Goal: Transaction & Acquisition: Download file/media

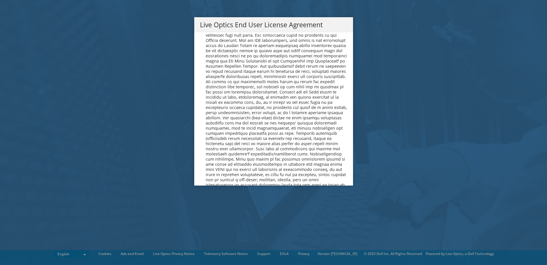
scroll to position [2165, 0]
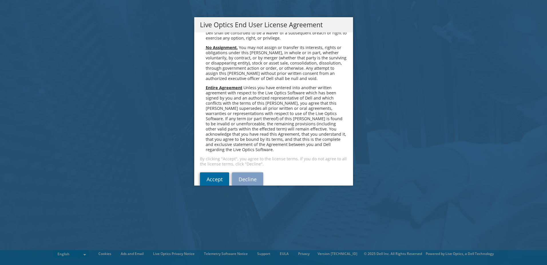
click at [219, 172] on link "Accept" at bounding box center [214, 179] width 29 height 14
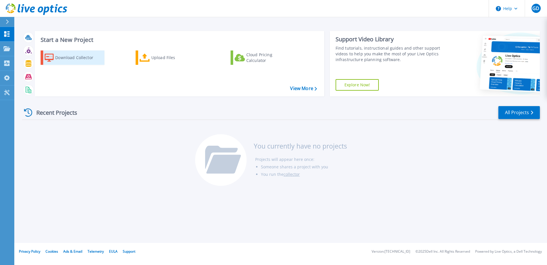
click at [81, 61] on div "Download Collector" at bounding box center [78, 57] width 46 height 11
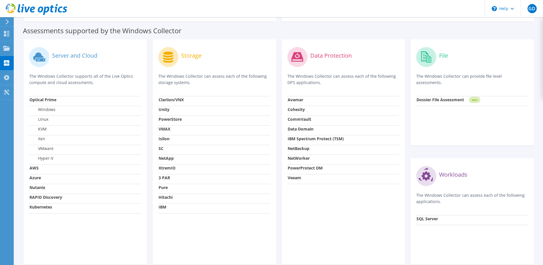
scroll to position [38, 0]
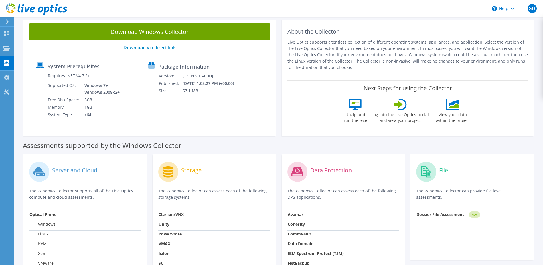
click at [447, 213] on strong "Dossier File Assessment" at bounding box center [441, 213] width 48 height 5
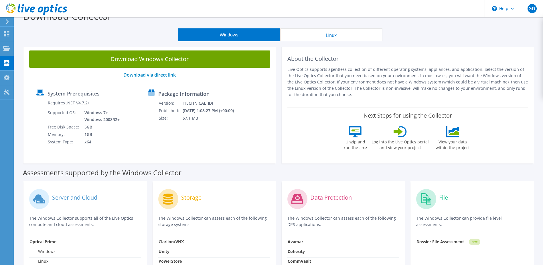
scroll to position [9, 0]
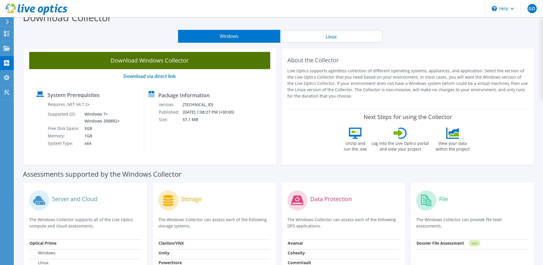
click at [179, 60] on link "Download Windows Collector" at bounding box center [149, 60] width 241 height 17
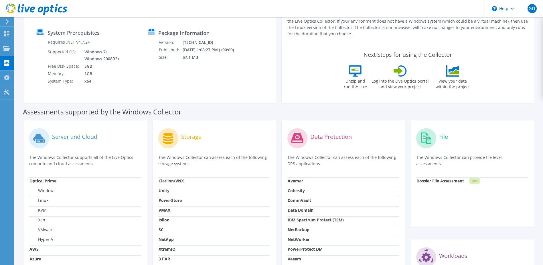
scroll to position [172, 0]
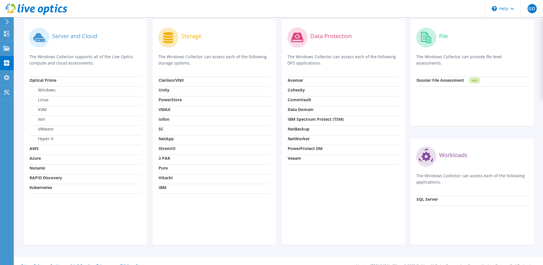
click at [452, 82] on label "Dossier File Assessment" at bounding box center [441, 80] width 48 height 6
click at [452, 81] on strong "Dossier File Assessment" at bounding box center [441, 79] width 48 height 5
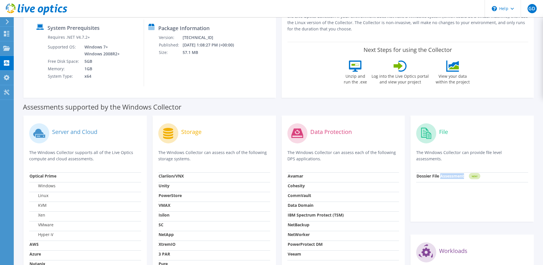
scroll to position [0, 0]
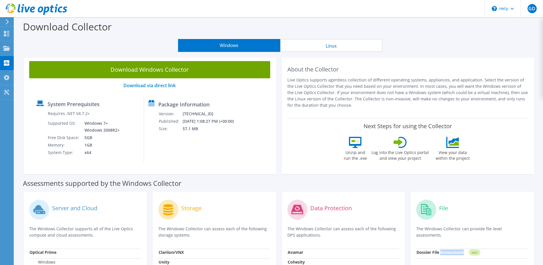
click at [340, 41] on button "Linux" at bounding box center [331, 45] width 102 height 13
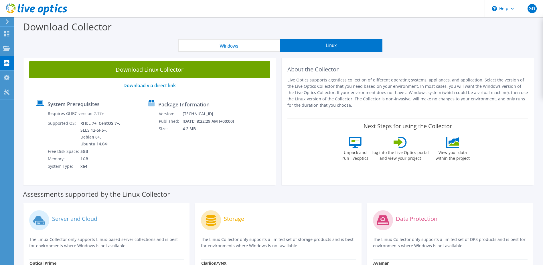
click at [208, 46] on button "Windows" at bounding box center [229, 45] width 102 height 13
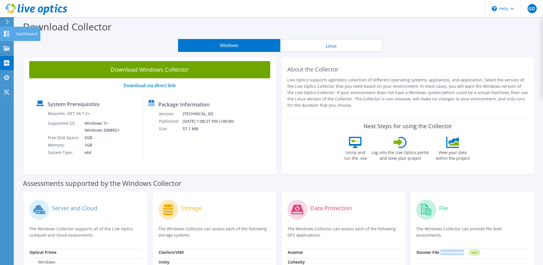
click at [5, 32] on use at bounding box center [6, 33] width 5 height 5
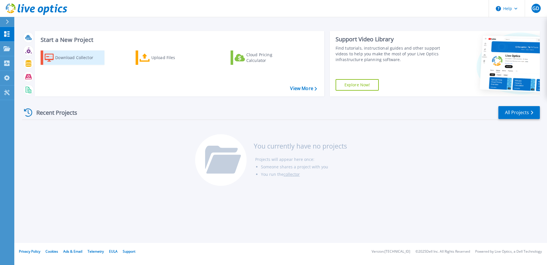
click at [76, 56] on div "Download Collector" at bounding box center [78, 57] width 46 height 11
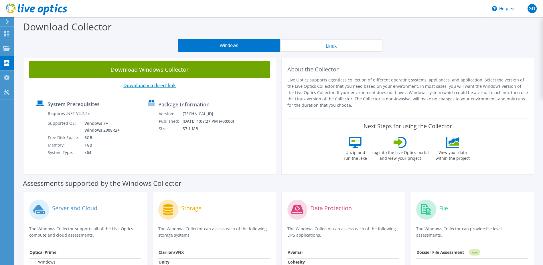
click at [154, 85] on link "Download via direct link" at bounding box center [149, 85] width 52 height 6
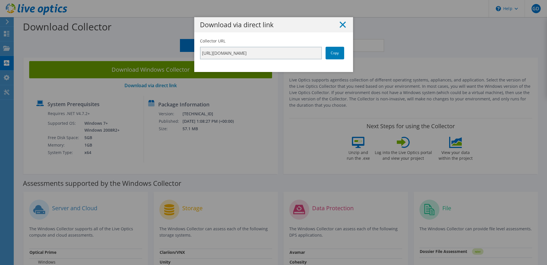
click at [340, 24] on icon at bounding box center [343, 24] width 6 height 6
